Goal: Task Accomplishment & Management: Use online tool/utility

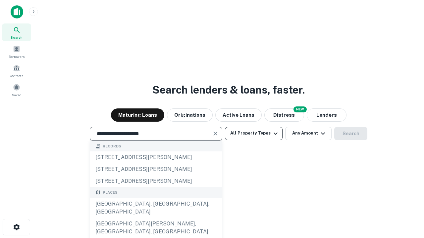
type input "**********"
click at [254, 133] on button "All Property Types" at bounding box center [254, 133] width 58 height 13
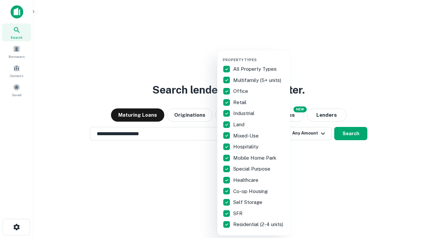
click at [259, 56] on button "button" at bounding box center [259, 56] width 73 height 0
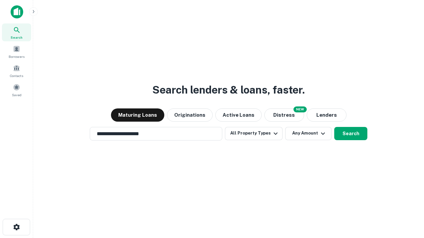
scroll to position [10, 0]
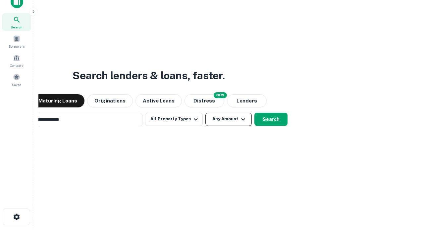
click at [205, 113] on button "Any Amount" at bounding box center [228, 119] width 46 height 13
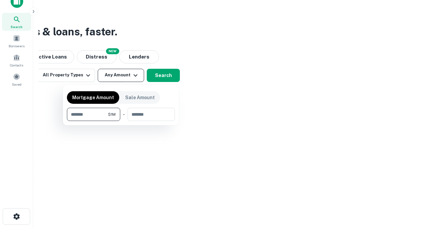
type input "*******"
click at [121, 121] on button "button" at bounding box center [121, 121] width 108 height 0
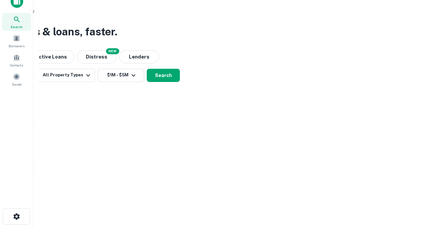
scroll to position [4, 122]
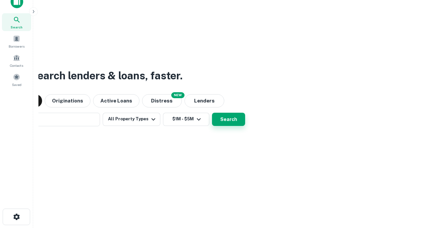
click at [212, 113] on button "Search" at bounding box center [228, 119] width 33 height 13
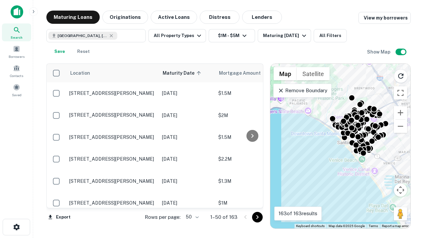
click at [191, 217] on body "Search Borrowers Contacts Saved Maturing Loans Originations Active Loans Distre…" at bounding box center [212, 119] width 424 height 238
click at [191, 201] on li "25" at bounding box center [191, 201] width 19 height 12
